Goal: Task Accomplishment & Management: Manage account settings

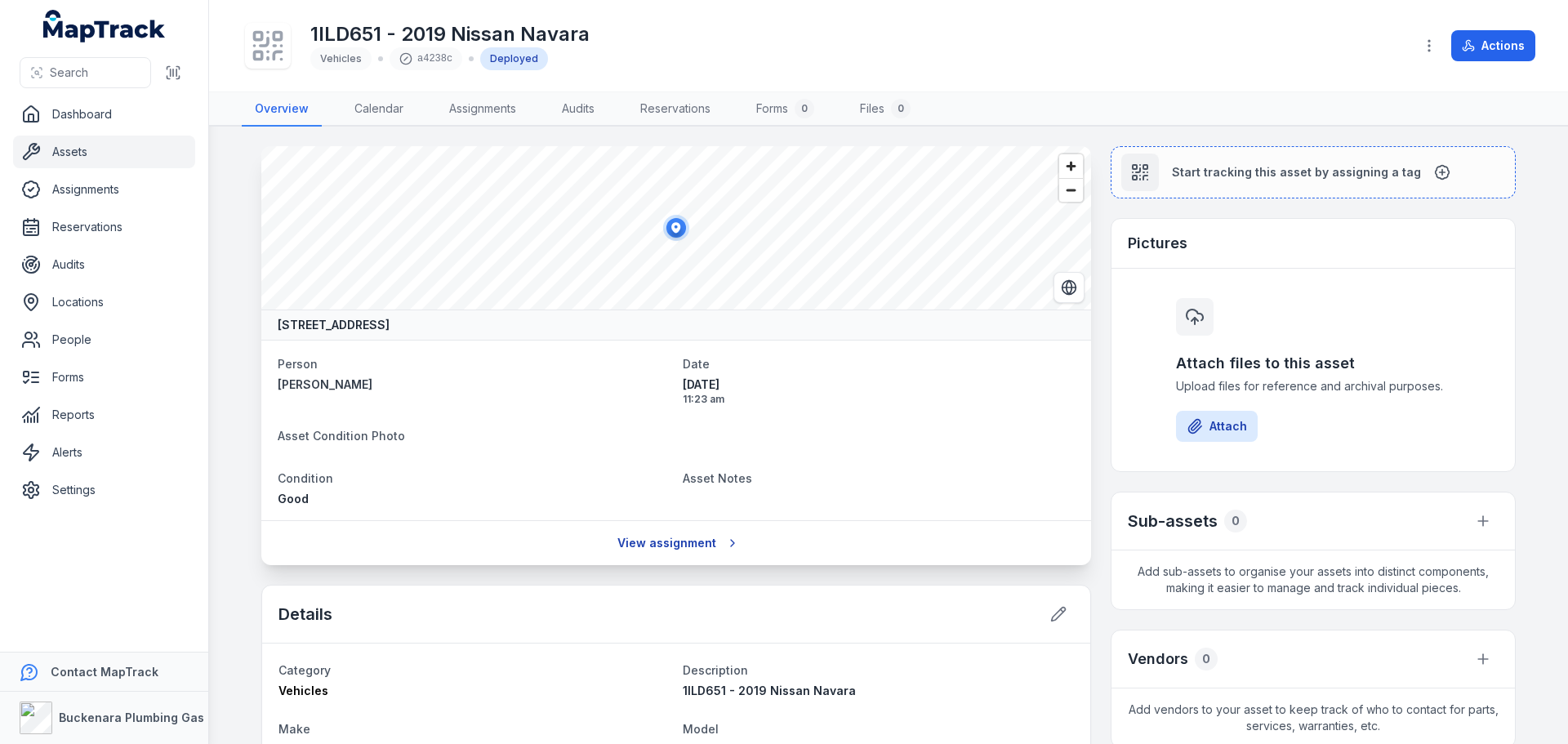
click at [708, 545] on link "View assignment" at bounding box center [677, 543] width 140 height 31
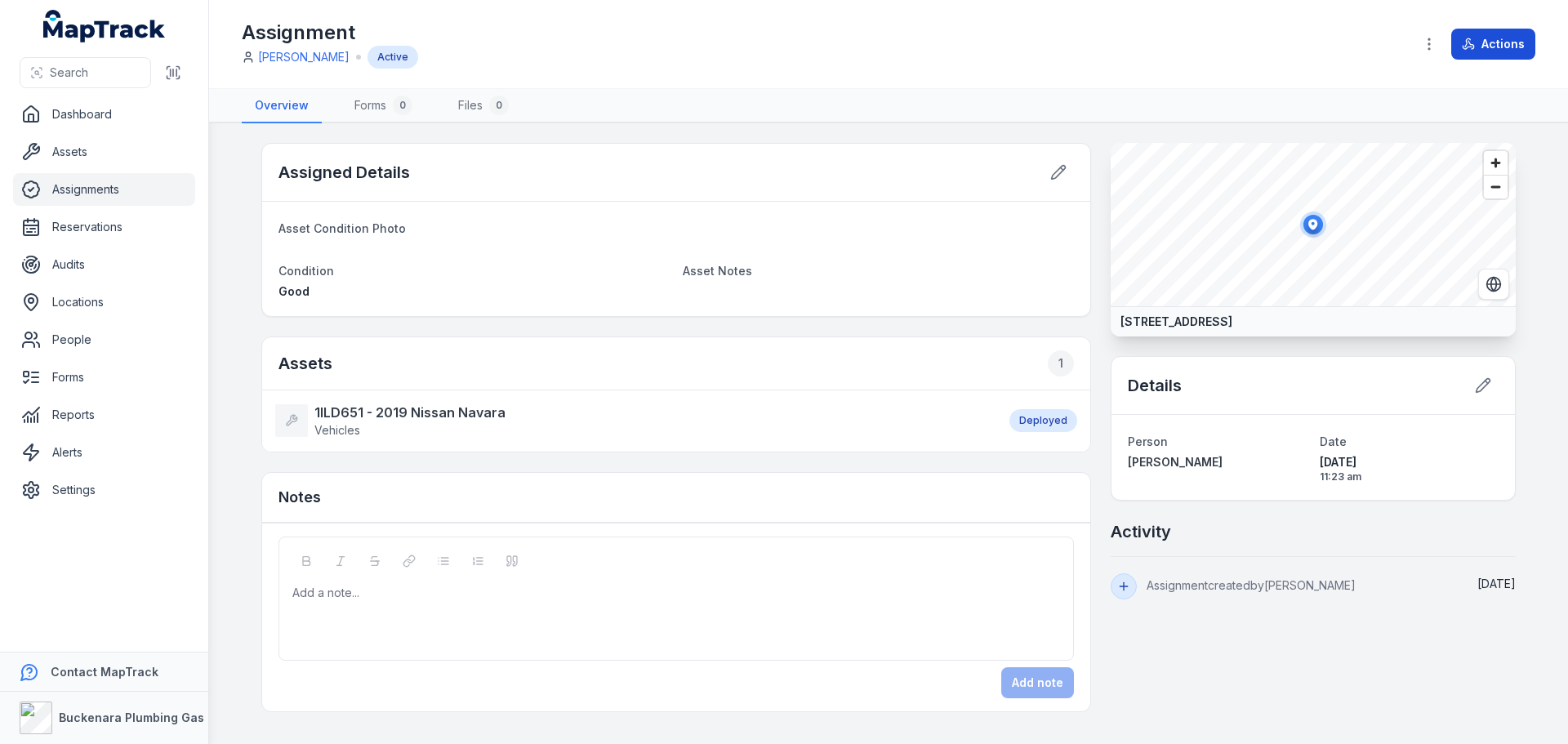
click at [1489, 36] on button "Actions" at bounding box center [1493, 44] width 84 height 31
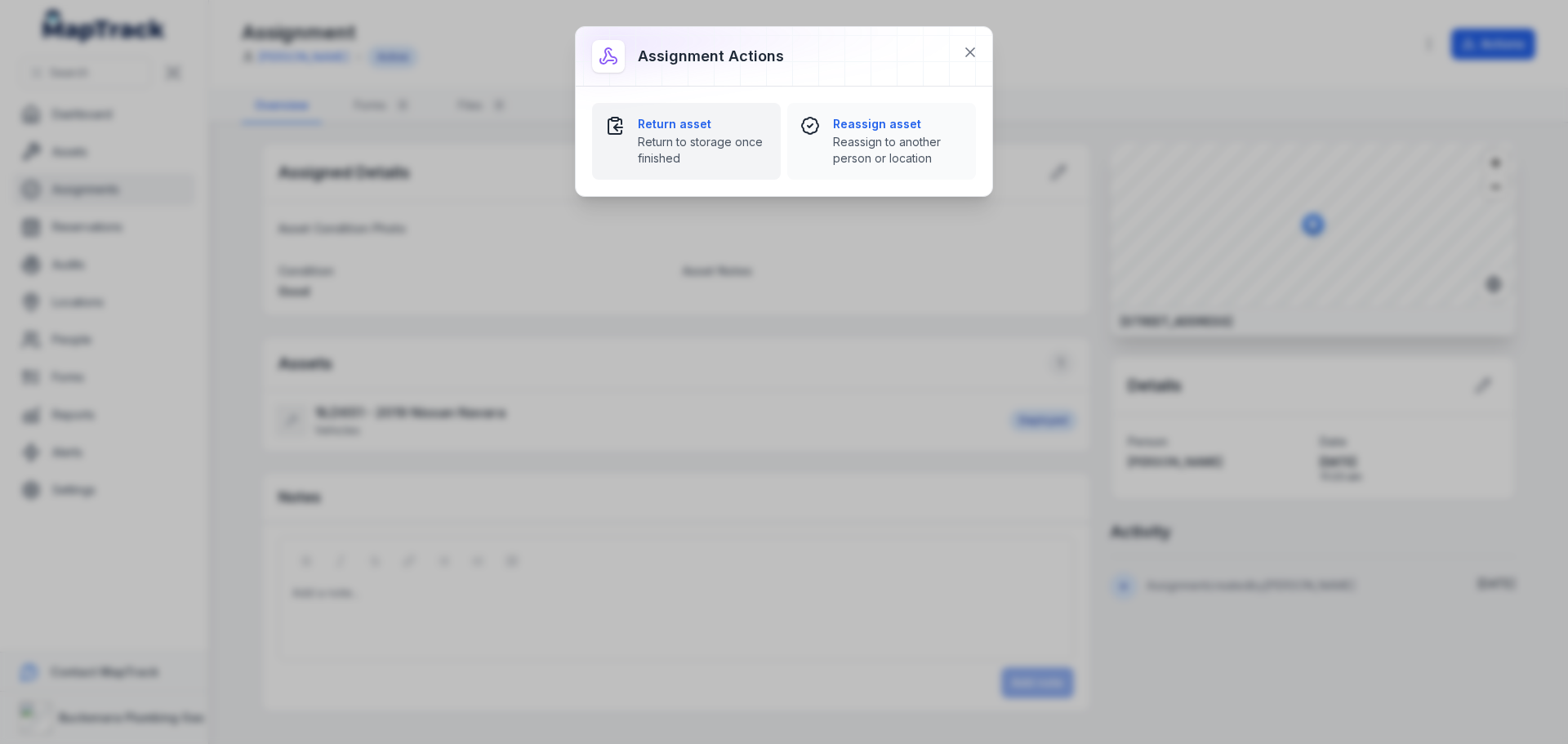
click at [640, 146] on span "Return to storage once finished" at bounding box center [703, 150] width 130 height 33
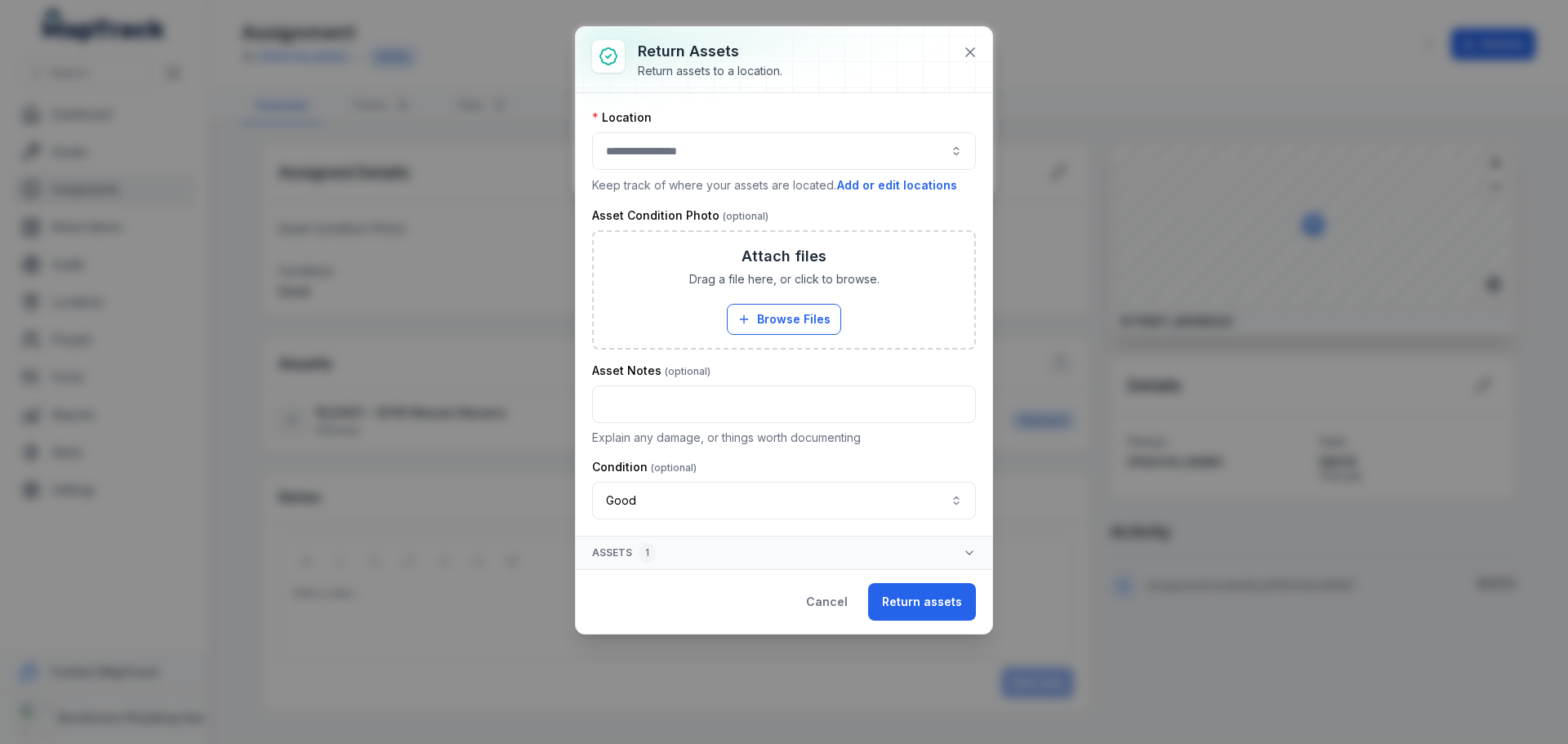
click at [744, 160] on button "button" at bounding box center [784, 151] width 384 height 38
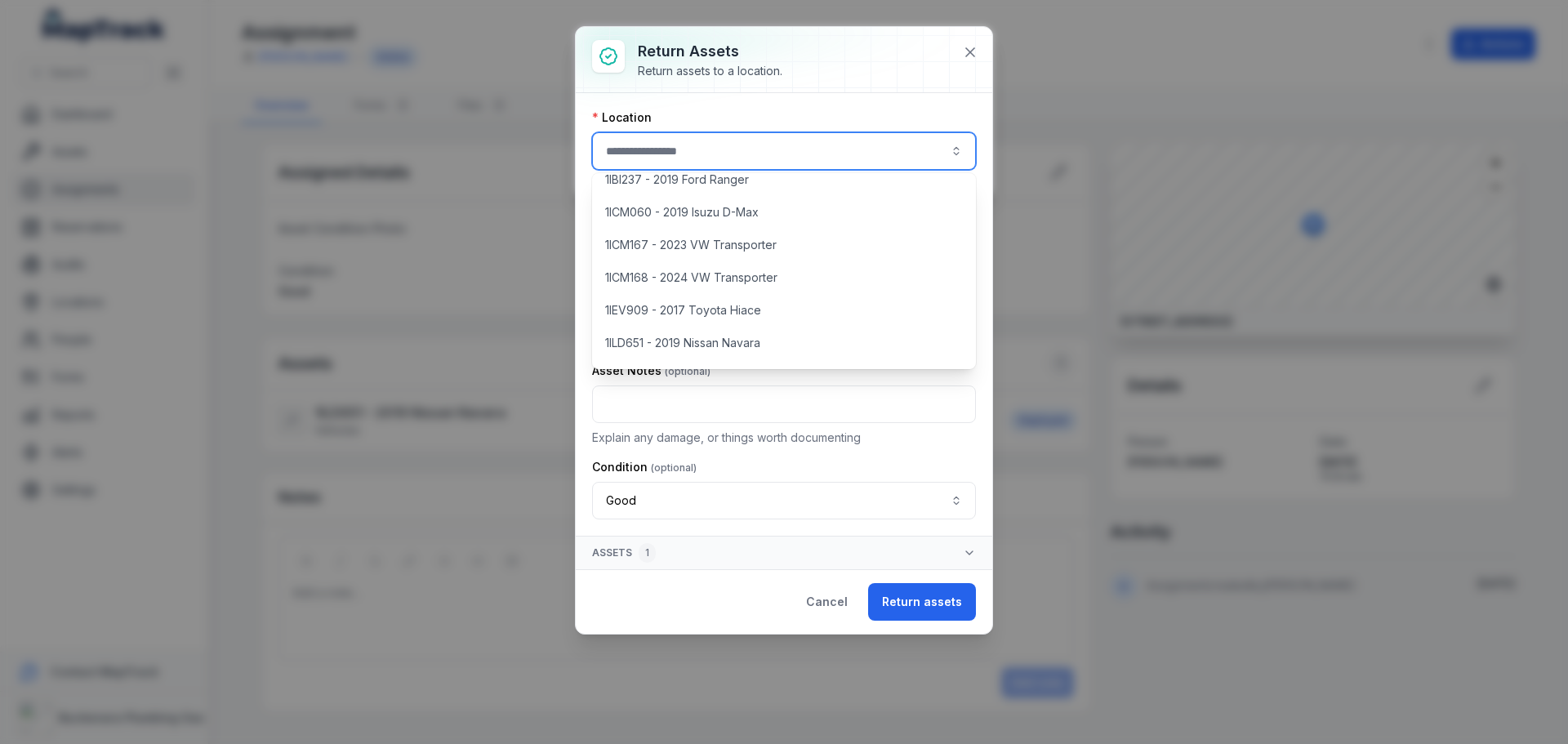
scroll to position [630, 0]
click at [721, 350] on div "Warehouse" at bounding box center [687, 348] width 183 height 29
type input "*********"
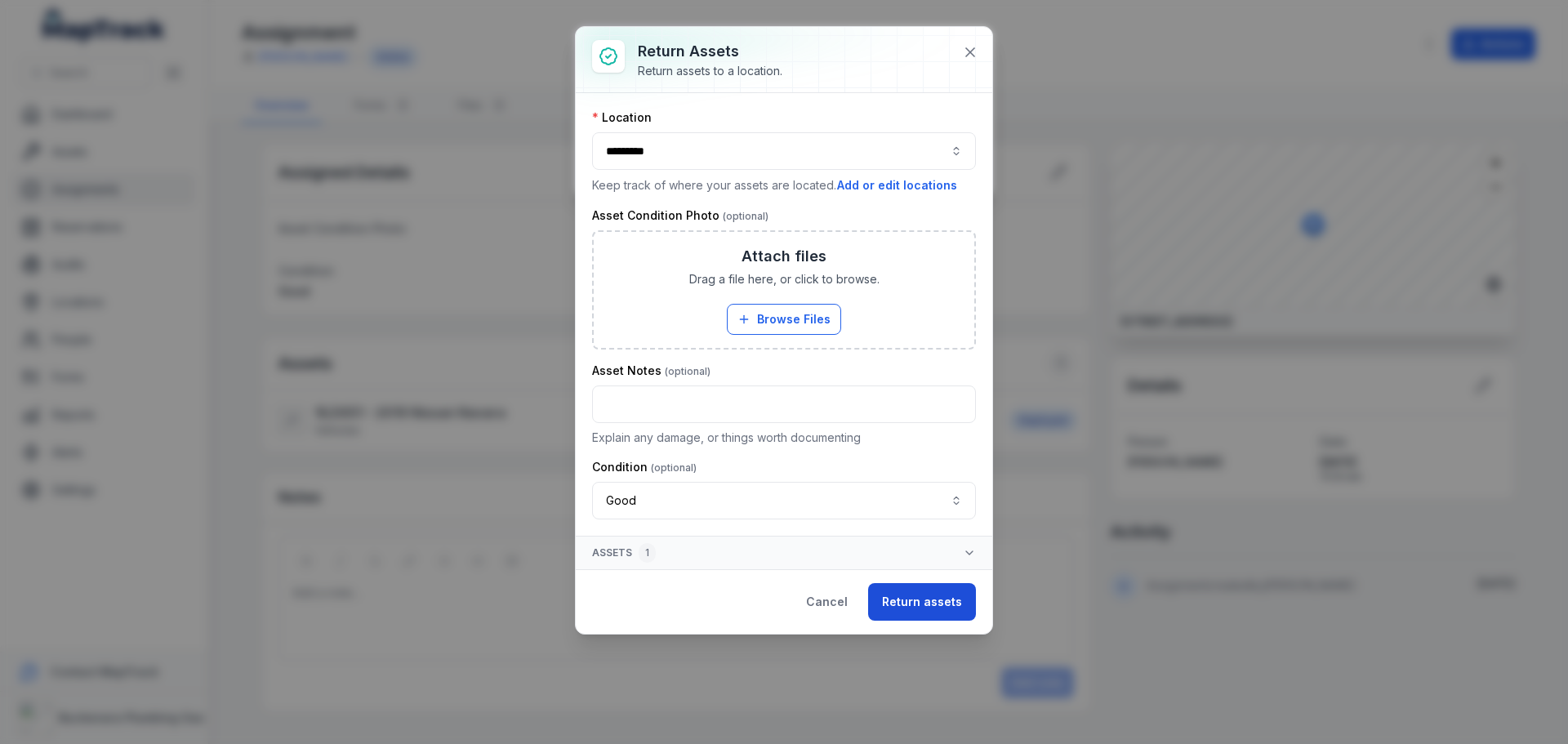
click at [929, 593] on button "Return assets" at bounding box center [922, 602] width 108 height 38
